Goal: Task Accomplishment & Management: Use online tool/utility

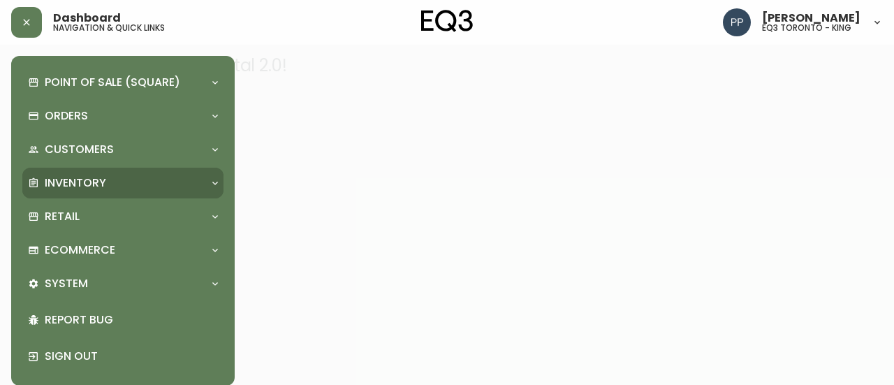
click at [79, 175] on p "Inventory" at bounding box center [75, 182] width 61 height 15
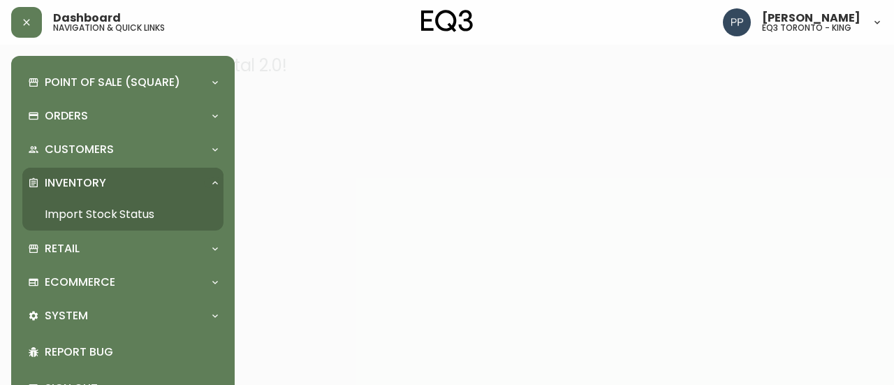
click at [99, 208] on link "Import Stock Status" at bounding box center [122, 214] width 201 height 32
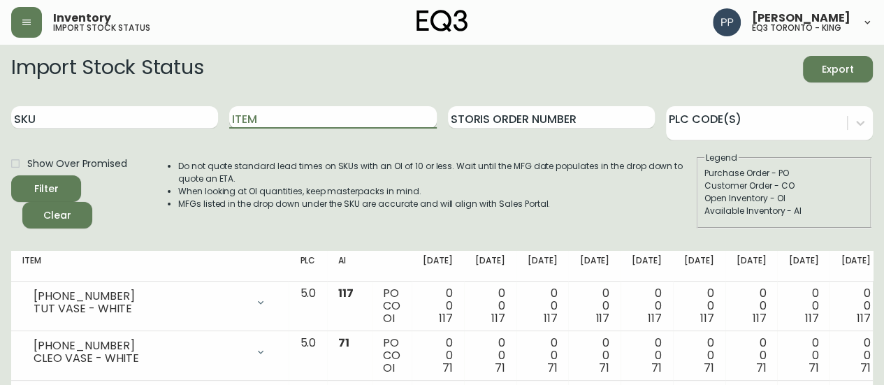
click at [288, 113] on input "Item" at bounding box center [332, 117] width 207 height 22
click at [11, 175] on button "Filter" at bounding box center [46, 188] width 70 height 27
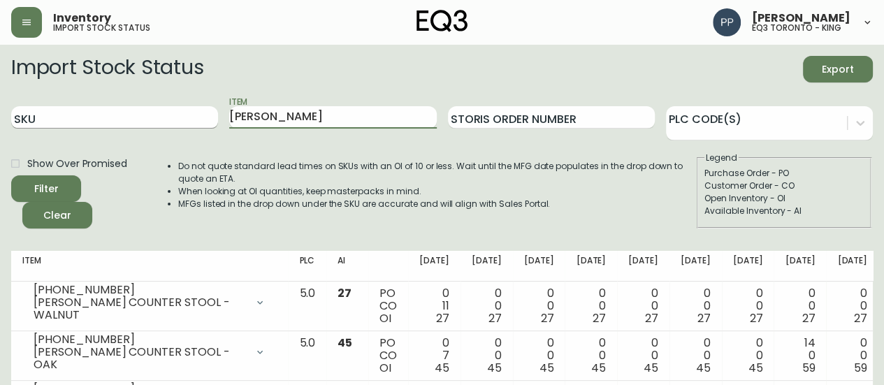
click at [174, 128] on div "SKU Item [PERSON_NAME] Storis Order Number PLC Code(s)" at bounding box center [442, 117] width 862 height 45
type input "tambour"
click at [11, 175] on button "Filter" at bounding box center [46, 188] width 70 height 27
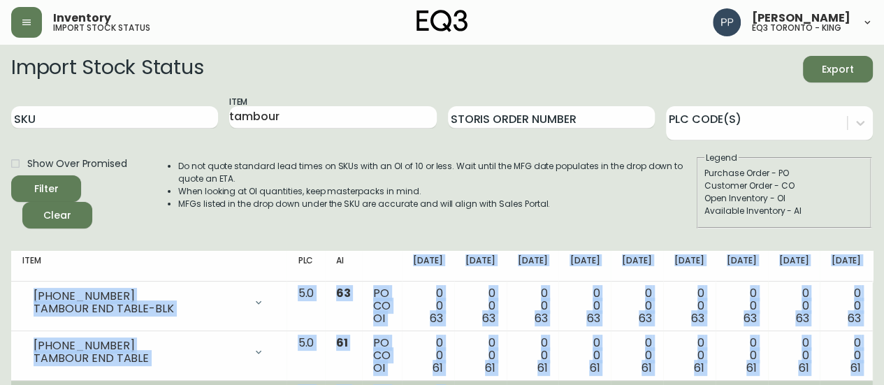
scroll to position [52, 0]
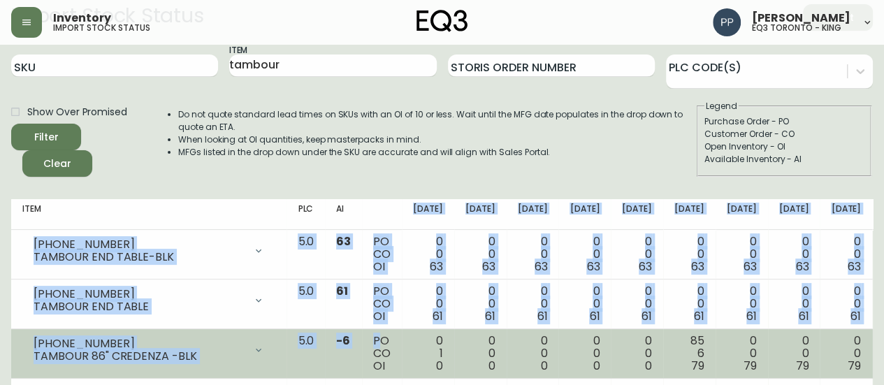
drag, startPoint x: 361, startPoint y: 276, endPoint x: 363, endPoint y: 329, distance: 53.2
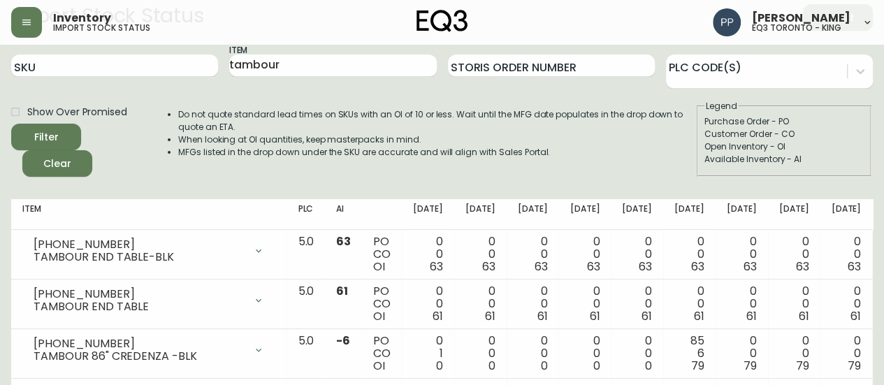
click at [222, 164] on div "Do not quote standard lead times on SKUs with an OI of 10 or less. Wait until t…" at bounding box center [422, 138] width 545 height 77
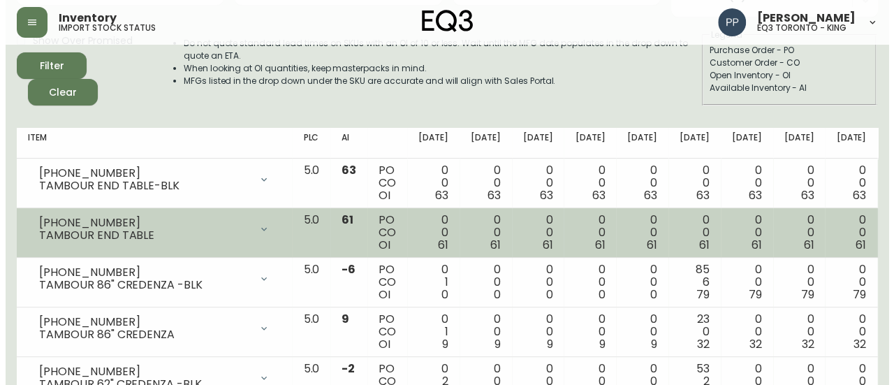
scroll to position [122, 0]
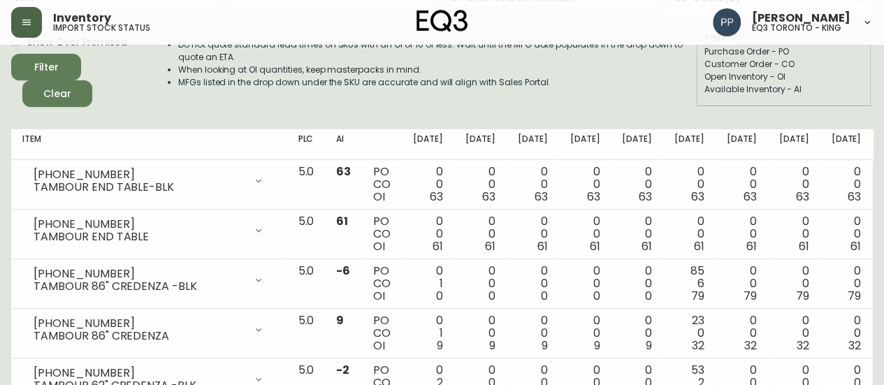
click at [28, 23] on icon "button" at bounding box center [26, 22] width 11 height 11
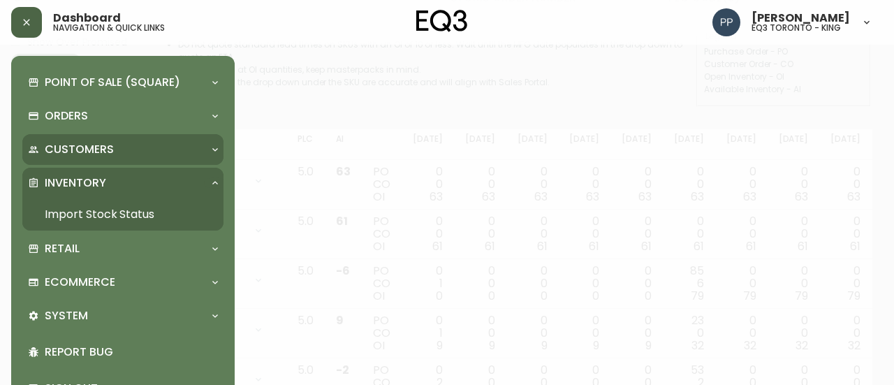
scroll to position [122, 0]
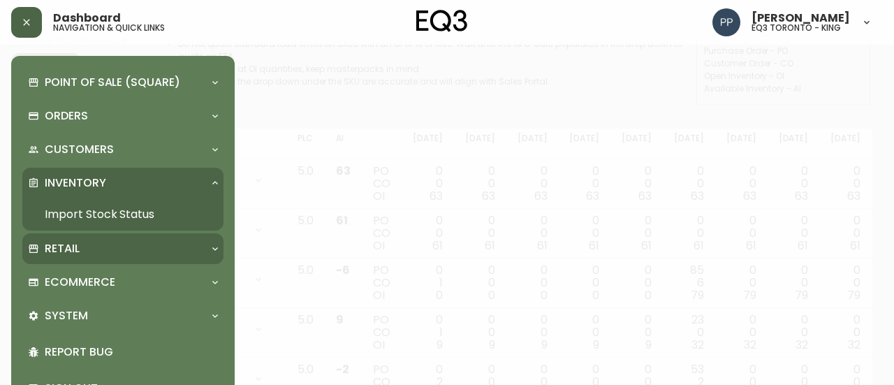
drag, startPoint x: 73, startPoint y: 245, endPoint x: 66, endPoint y: 242, distance: 8.0
click at [66, 242] on p "Retail" at bounding box center [62, 248] width 35 height 15
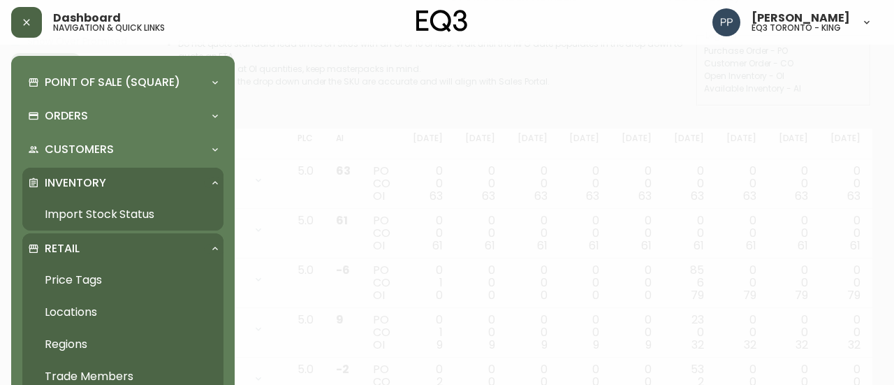
click at [98, 282] on link "Price Tags" at bounding box center [122, 280] width 201 height 32
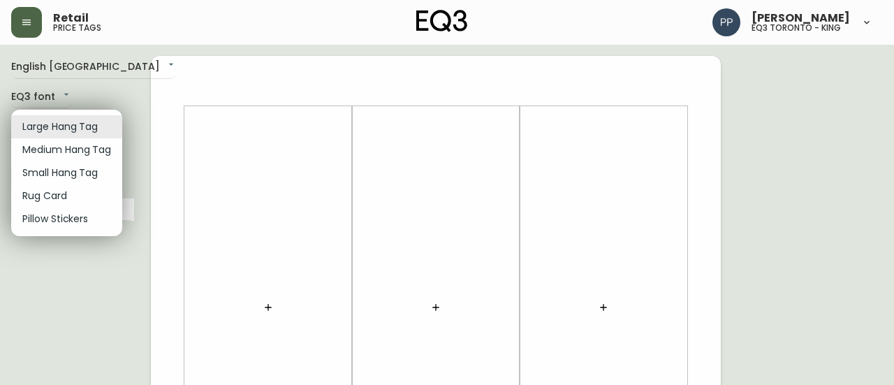
click at [92, 172] on li "Small Hang Tag" at bounding box center [66, 172] width 111 height 23
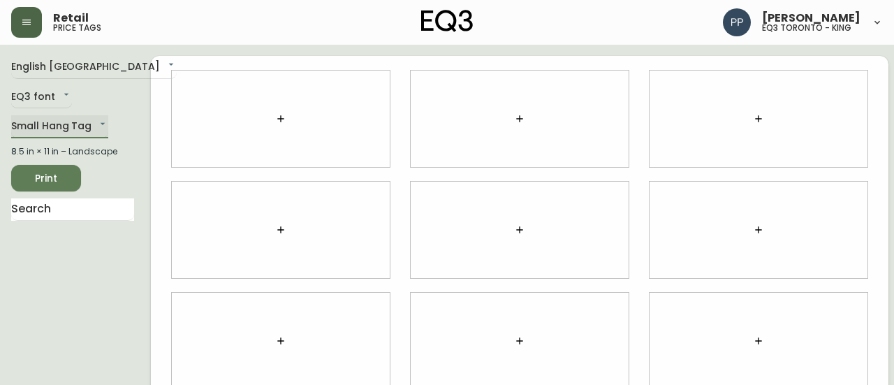
type input "small"
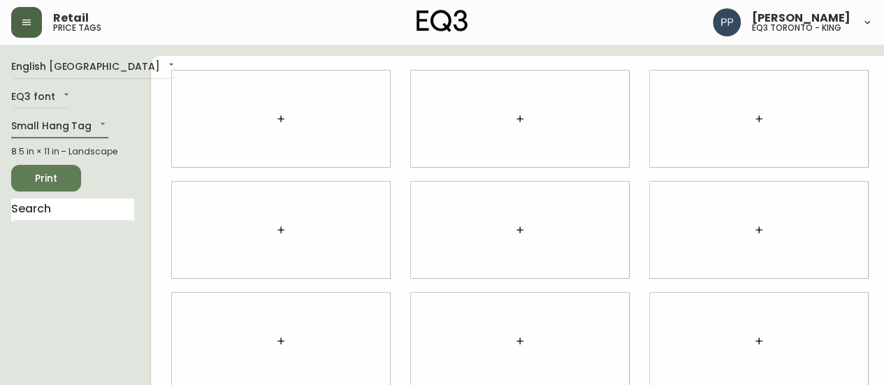
click at [267, 124] on button "button" at bounding box center [281, 119] width 28 height 28
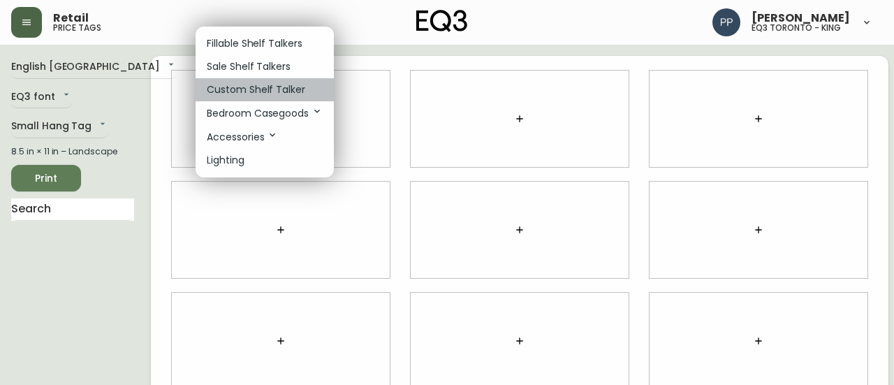
click at [273, 83] on p "Custom Shelf Talker" at bounding box center [256, 89] width 99 height 15
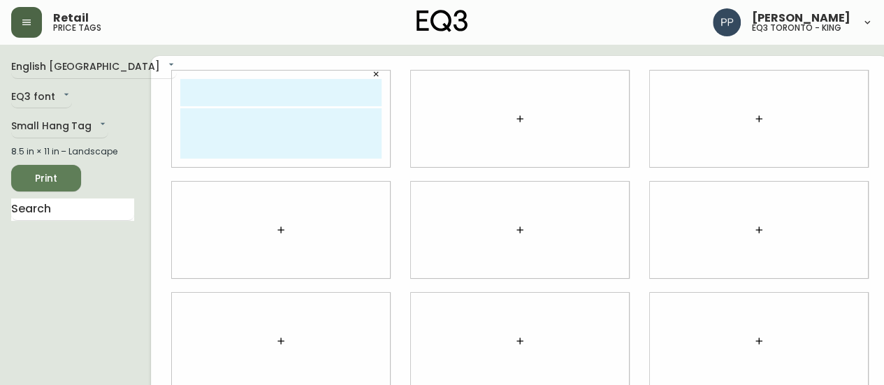
click at [365, 72] on button "button" at bounding box center [375, 74] width 21 height 21
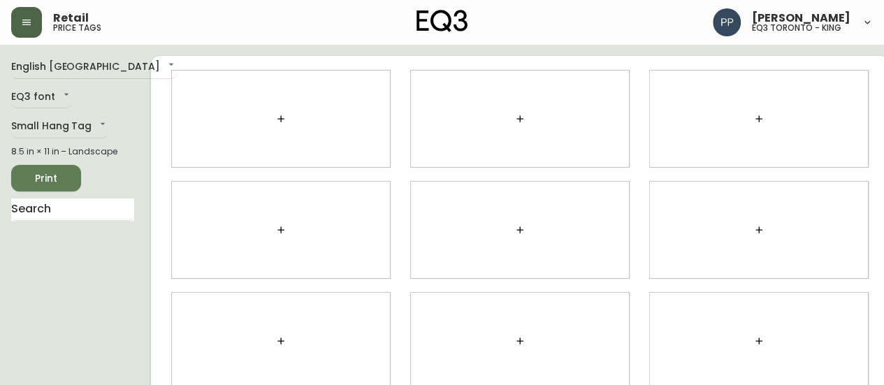
click at [247, 117] on div at bounding box center [281, 119] width 218 height 96
click at [267, 117] on button "button" at bounding box center [281, 119] width 28 height 28
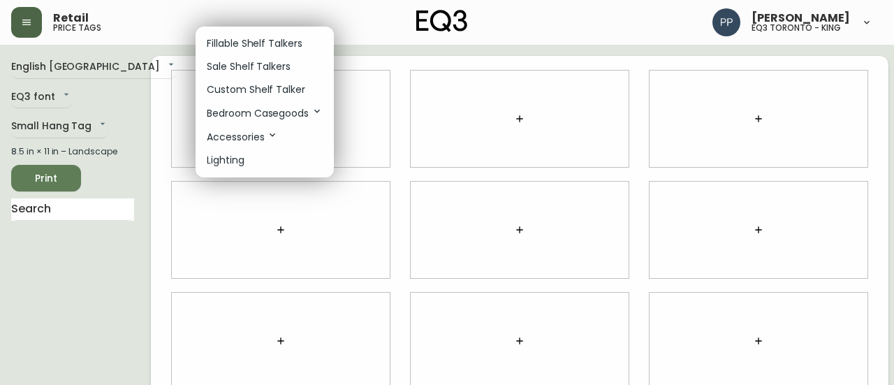
click at [249, 67] on p "Sale Shelf Talkers" at bounding box center [249, 66] width 84 height 15
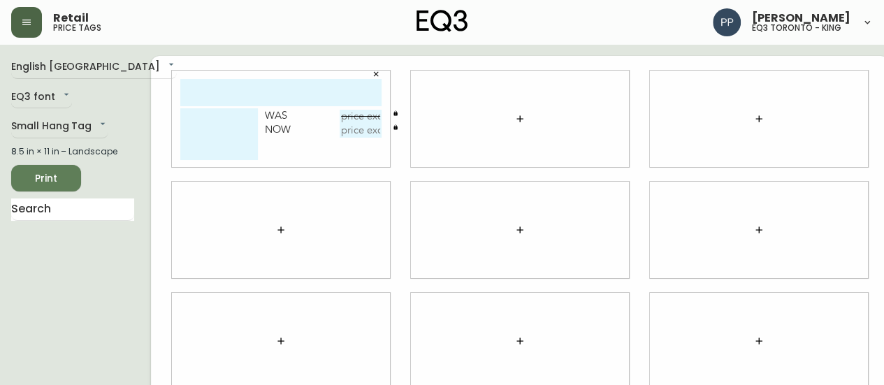
click at [253, 100] on input "text" at bounding box center [280, 92] width 201 height 27
type input "p"
type input "bola disc 12""
click at [183, 119] on textarea at bounding box center [219, 134] width 78 height 52
paste textarea "[PHONE_NUMBER]"
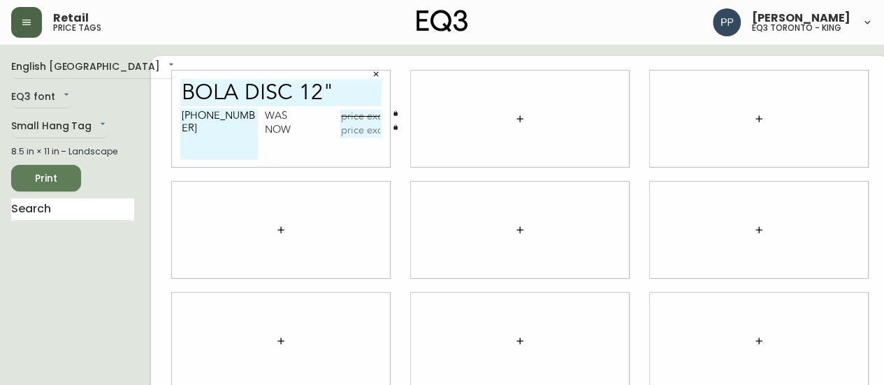
click at [180, 114] on textarea "[PHONE_NUMBER]" at bounding box center [219, 134] width 78 height 52
click at [236, 133] on textarea "[PHONE_NUMBER]" at bounding box center [219, 134] width 78 height 52
type textarea "[PHONE_NUMBER] REF#"
click at [326, 92] on input "bola disc 12"" at bounding box center [280, 92] width 201 height 27
type input "bola disc PNDT"
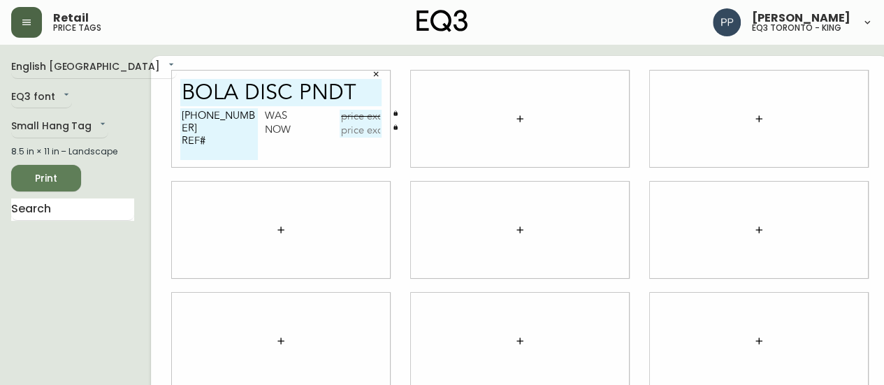
click at [182, 118] on textarea "[PHONE_NUMBER] REF#" at bounding box center [219, 134] width 78 height 52
click at [201, 116] on textarea "BRASS/12" [PHONE_NUMBER] REF#" at bounding box center [219, 134] width 78 height 52
type textarea "BRASS/ 12" [PHONE_NUMBER] REF#"
click at [349, 115] on input "text" at bounding box center [361, 117] width 42 height 14
type input "$665"
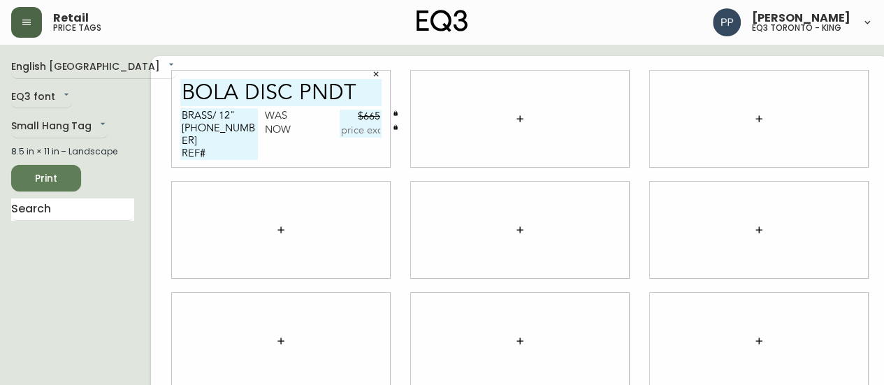
click at [780, 128] on div at bounding box center [759, 119] width 218 height 96
click at [209, 143] on textarea "BRASS/ 12" [PHONE_NUMBER] REF#" at bounding box center [219, 134] width 78 height 52
type textarea "BRASS/ 12" [PHONE_NUMBER] REF#3"
click at [767, 131] on div at bounding box center [759, 119] width 218 height 96
click at [340, 127] on input "text" at bounding box center [361, 131] width 42 height 14
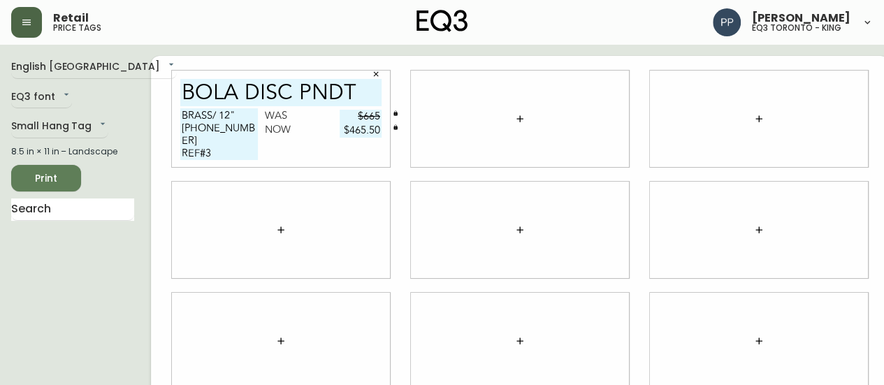
type input "$465.50"
click at [221, 140] on textarea "BRASS/ 12" [PHONE_NUMBER] REF#3" at bounding box center [219, 134] width 78 height 52
click at [218, 154] on textarea "BRASS/ 12" [PHONE_NUMBER] REF#3 PROMO" at bounding box center [219, 134] width 78 height 52
drag, startPoint x: 46, startPoint y: 300, endPoint x: 61, endPoint y: 282, distance: 23.8
click at [46, 300] on div "English [GEOGRAPHIC_DATA] en_CA EQ3 font EQ3 Small Hang Tag small 8.5 in × 11 i…" at bounding box center [81, 341] width 140 height 570
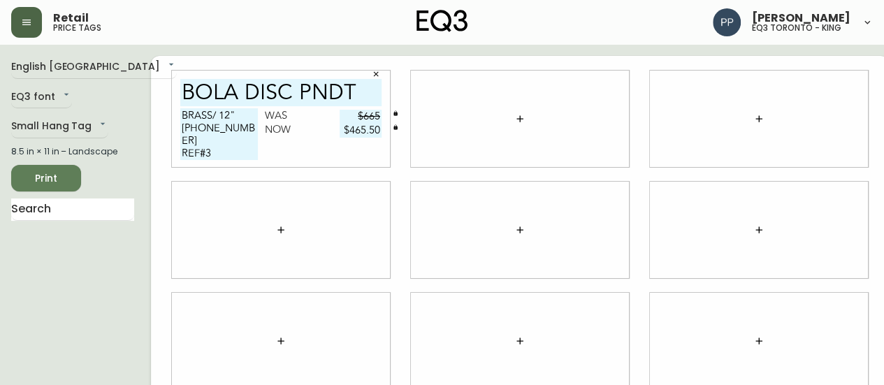
click at [187, 153] on textarea "BRASS/ 12" [PHONE_NUMBER] REF#3 PBL" at bounding box center [219, 134] width 78 height 52
type textarea "BRASS/ 12" [PHONE_NUMBER] REF#3 PBL30"
click at [454, 344] on div at bounding box center [520, 341] width 218 height 96
drag, startPoint x: 229, startPoint y: 131, endPoint x: 164, endPoint y: 129, distance: 65.0
click at [180, 129] on textarea "BRASS/ 12" [PHONE_NUMBER] REF#3 PBL30" at bounding box center [219, 134] width 78 height 52
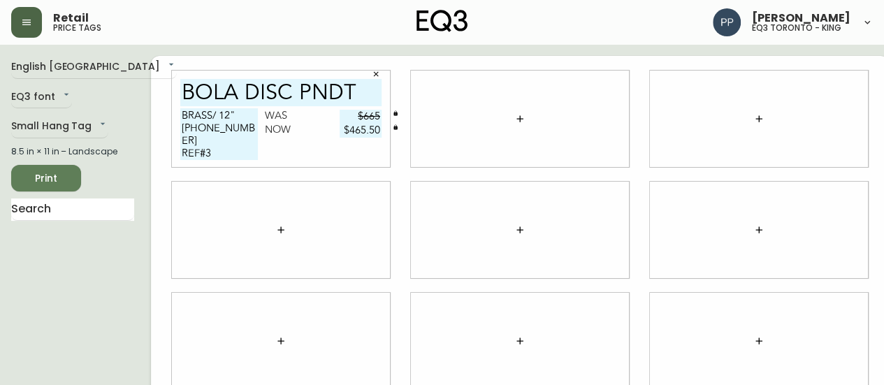
click at [84, 259] on div "English [GEOGRAPHIC_DATA] en_CA EQ3 font EQ3 Small Hang Tag small 8.5 in × 11 i…" at bounding box center [81, 341] width 140 height 570
click at [68, 177] on span "Print" at bounding box center [46, 178] width 48 height 17
click at [368, 73] on button "button" at bounding box center [375, 74] width 21 height 21
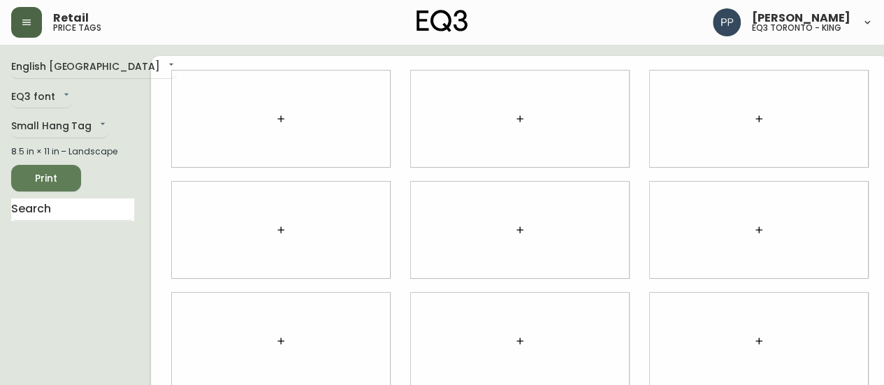
click at [590, 336] on div at bounding box center [520, 341] width 218 height 96
click at [31, 24] on icon "button" at bounding box center [26, 23] width 8 height 6
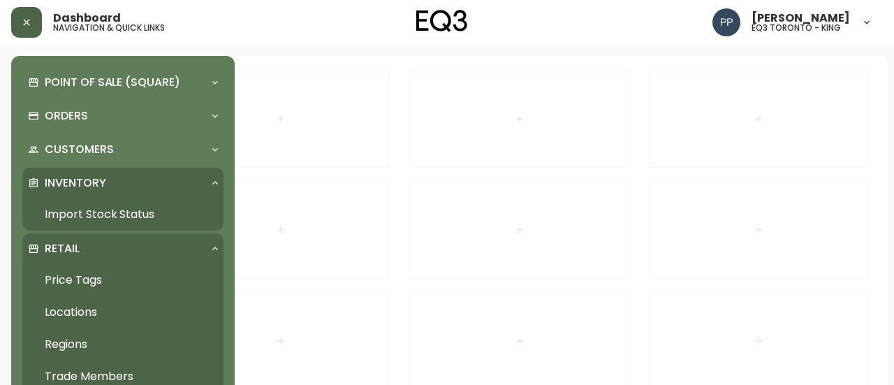
click at [133, 211] on link "Import Stock Status" at bounding box center [122, 214] width 201 height 32
